Goal: Use online tool/utility: Utilize a website feature to perform a specific function

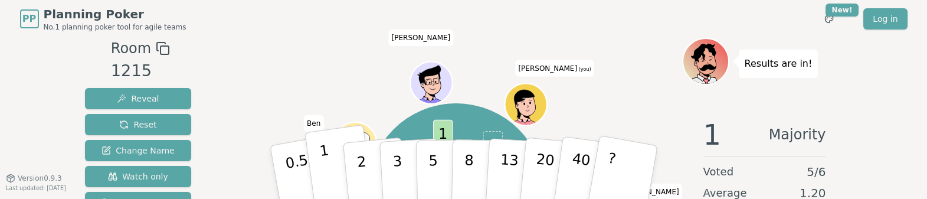
click at [336, 168] on button "1" at bounding box center [339, 172] width 70 height 96
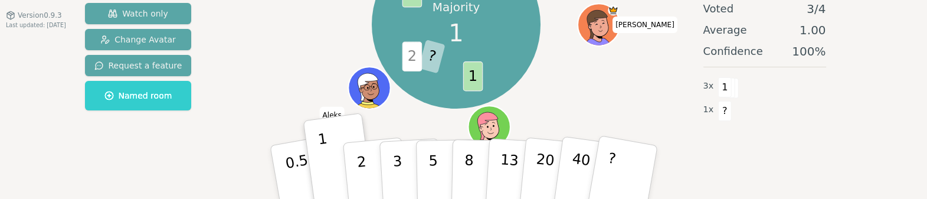
scroll to position [121, 0]
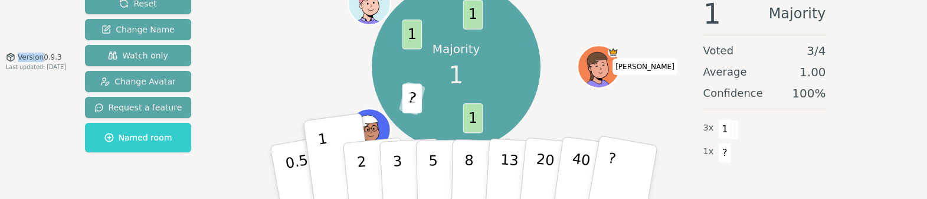
click at [12, 58] on icon at bounding box center [10, 57] width 9 height 9
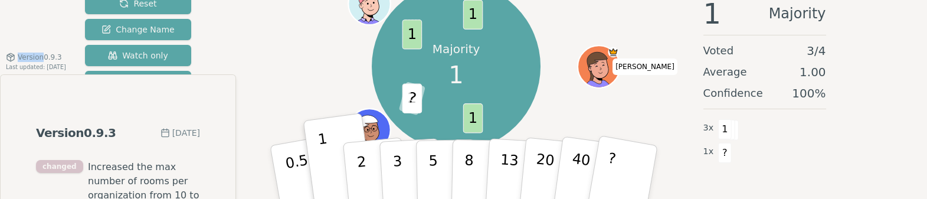
scroll to position [163, 0]
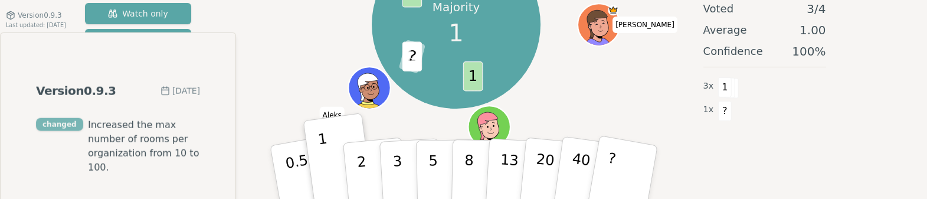
click at [63, 127] on div "changed" at bounding box center [59, 124] width 47 height 13
click at [117, 133] on span "Increased the max number of rooms per organization from 10 to 100." at bounding box center [144, 146] width 112 height 57
click at [66, 11] on div "Version 0.9.3 Last updated: October 11, 2025" at bounding box center [36, 20] width 60 height 19
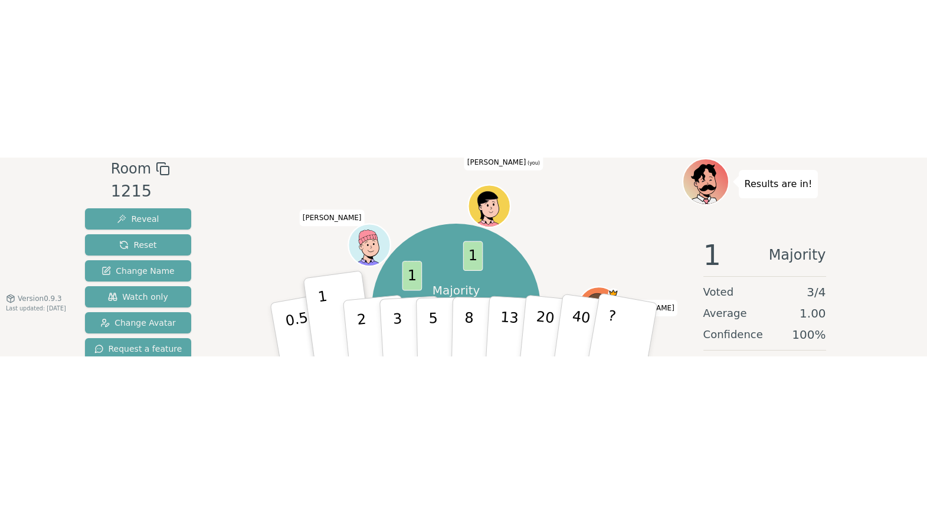
scroll to position [0, 0]
